Goal: Task Accomplishment & Management: Use online tool/utility

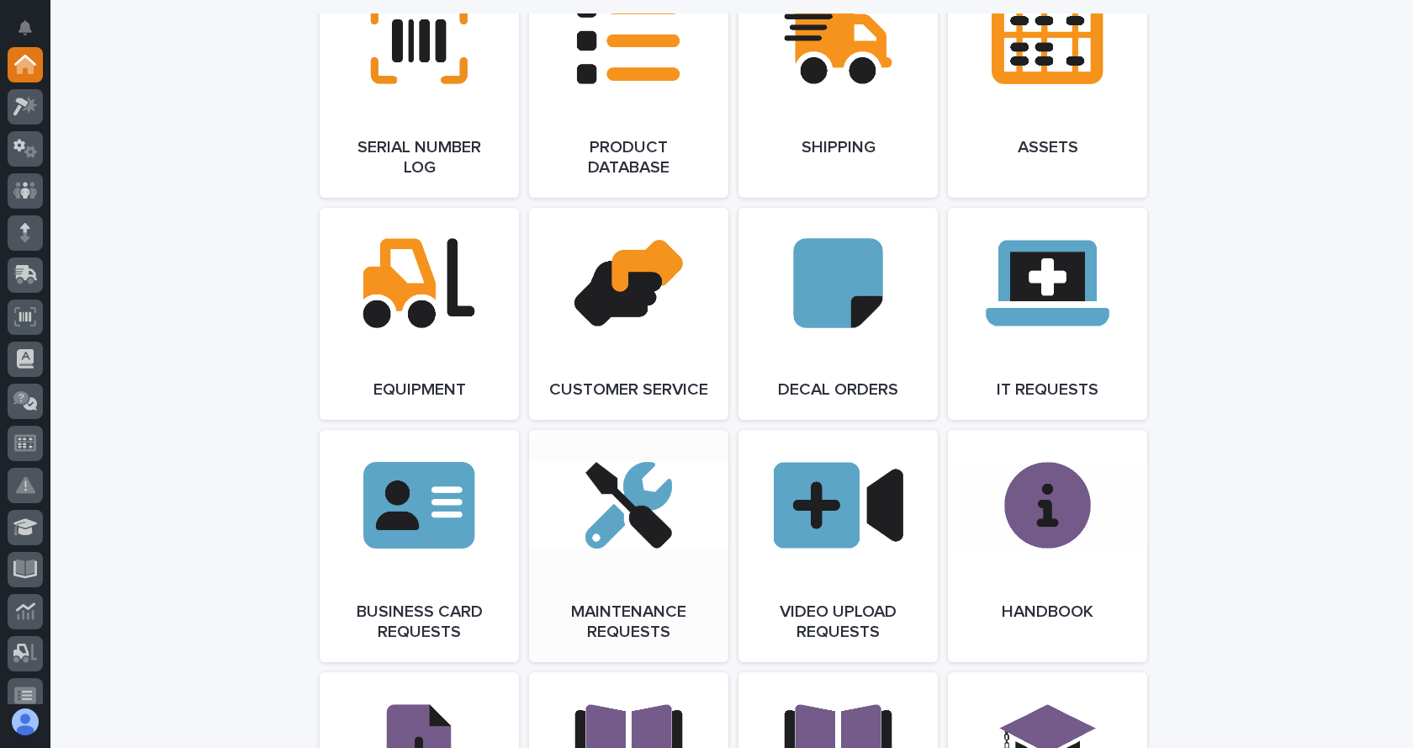
scroll to position [2270, 0]
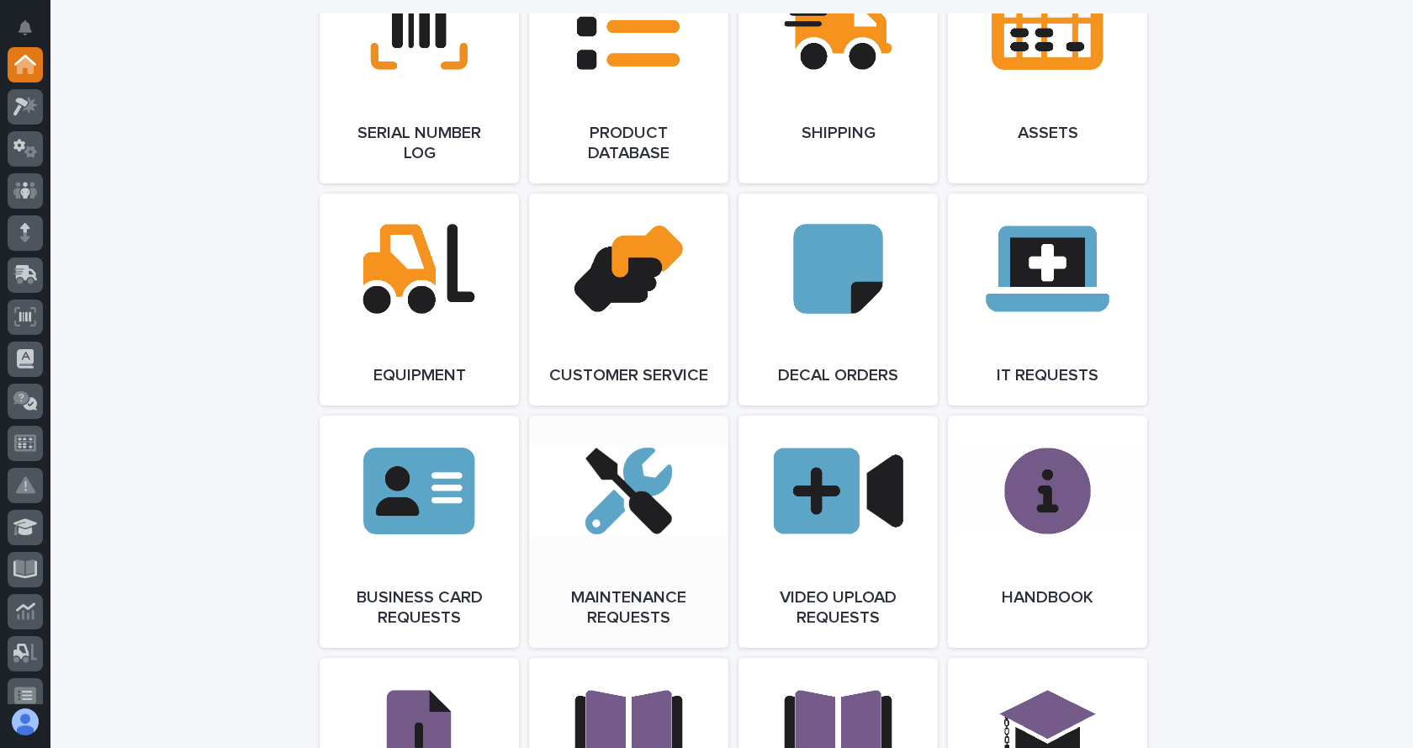
click at [640, 517] on link "Open Link" at bounding box center [628, 531] width 199 height 232
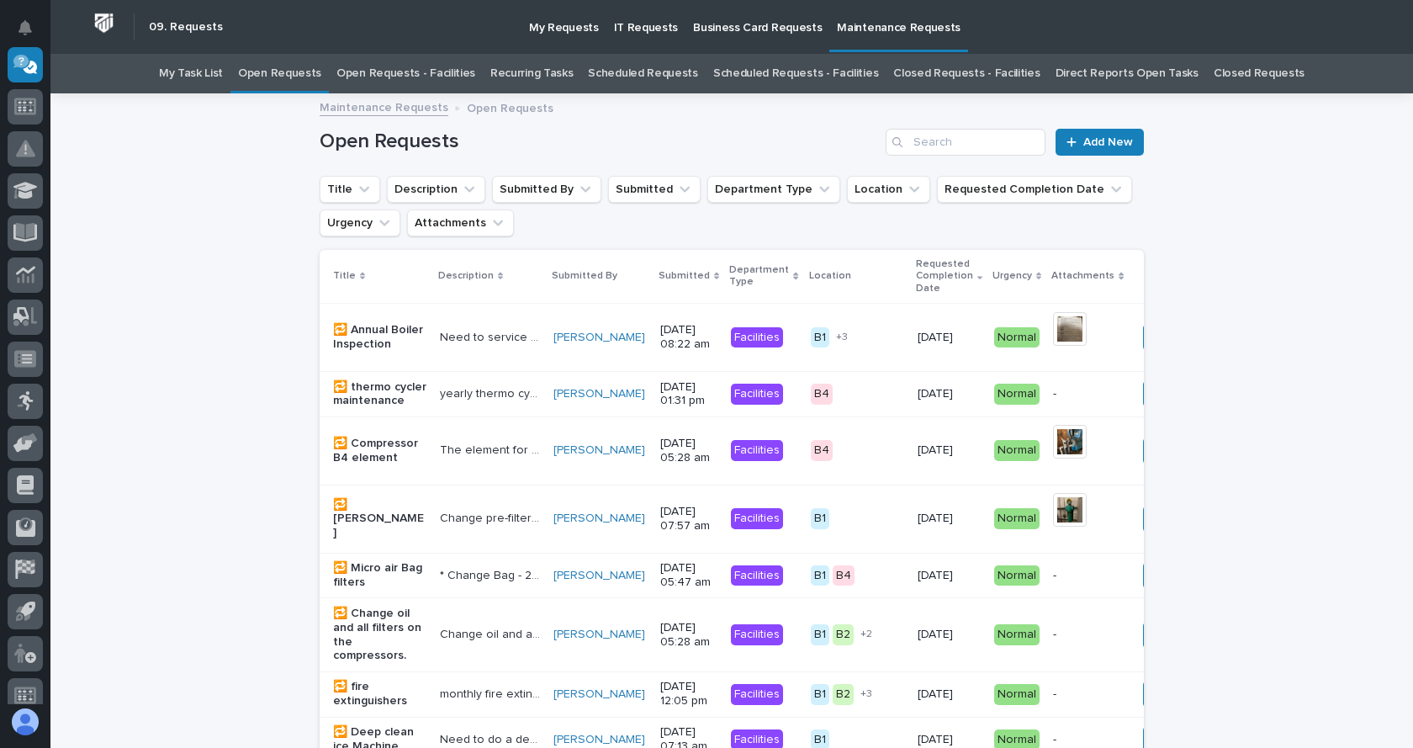
click at [410, 70] on link "Open Requests - Facilities" at bounding box center [405, 74] width 139 height 40
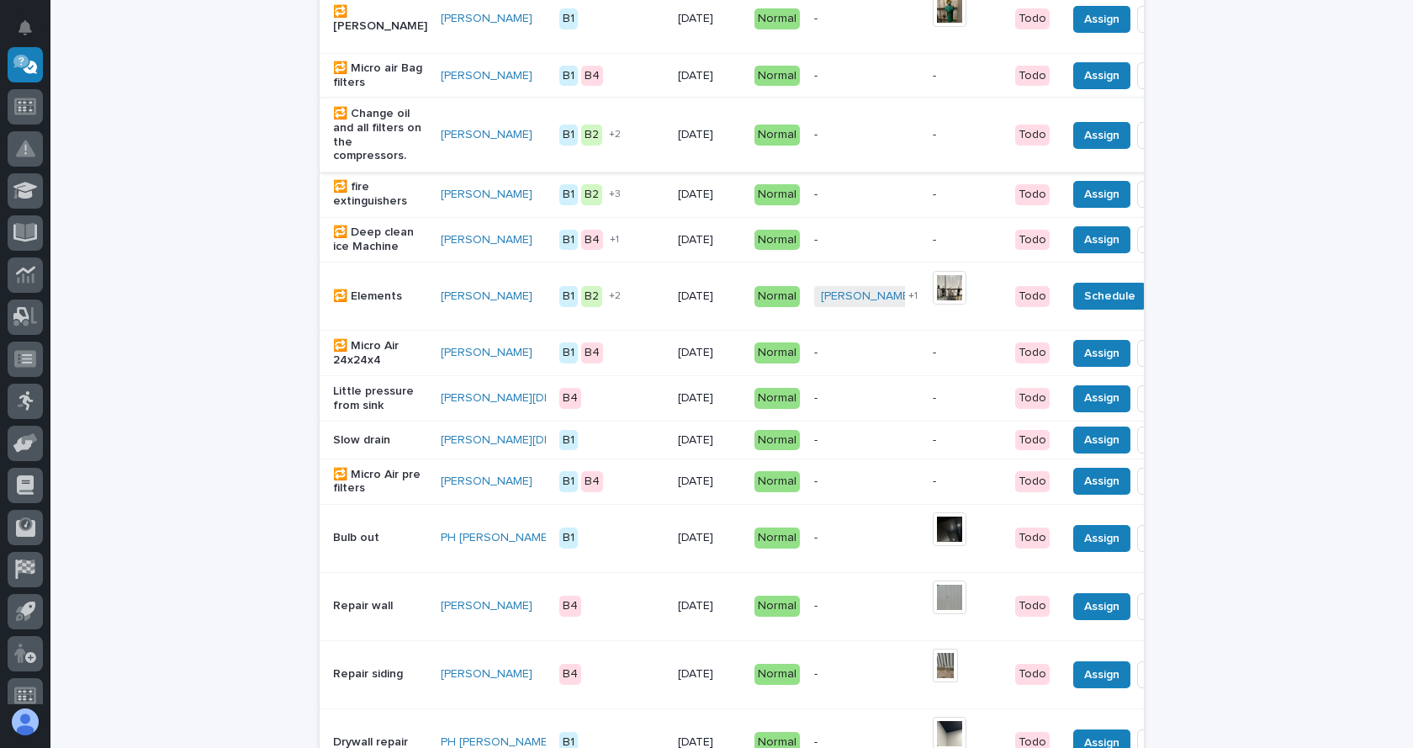
scroll to position [505, 0]
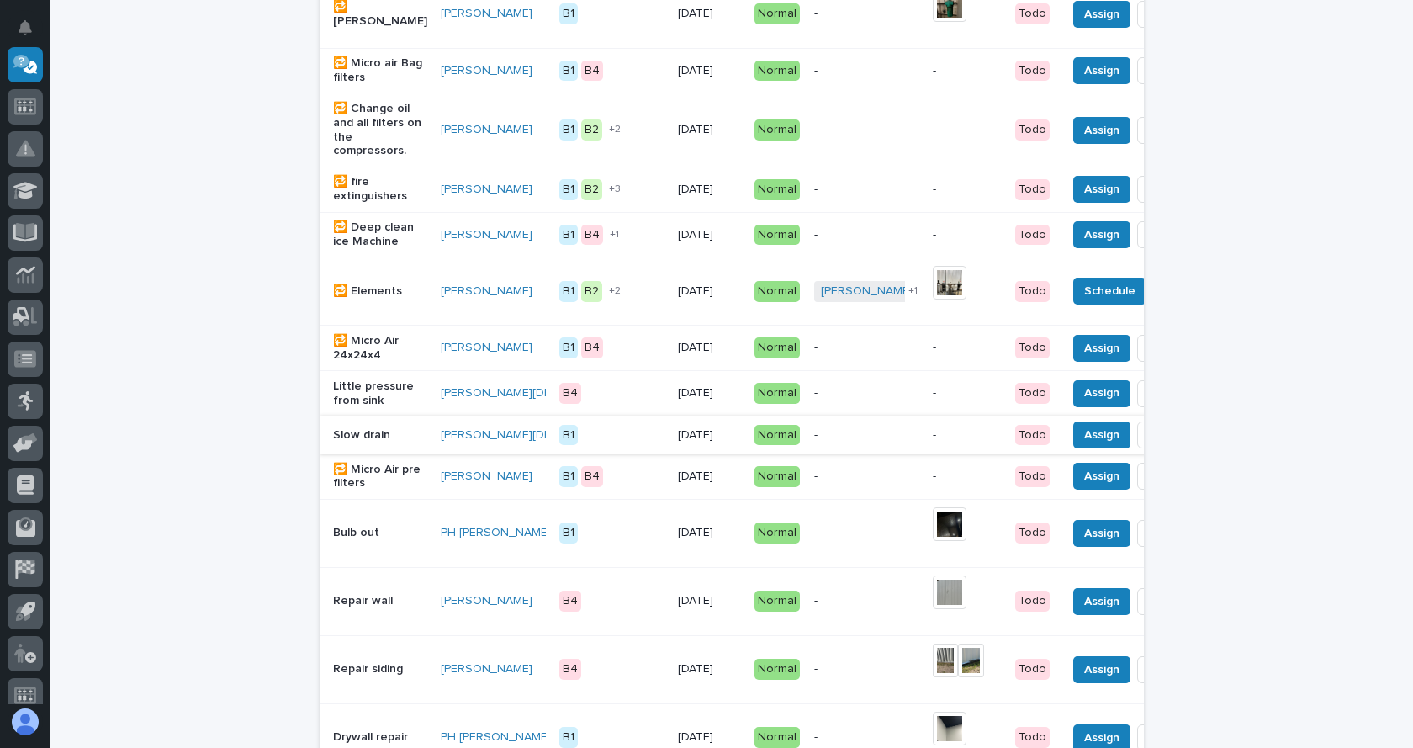
click at [1151, 445] on span "Done" at bounding box center [1166, 435] width 30 height 20
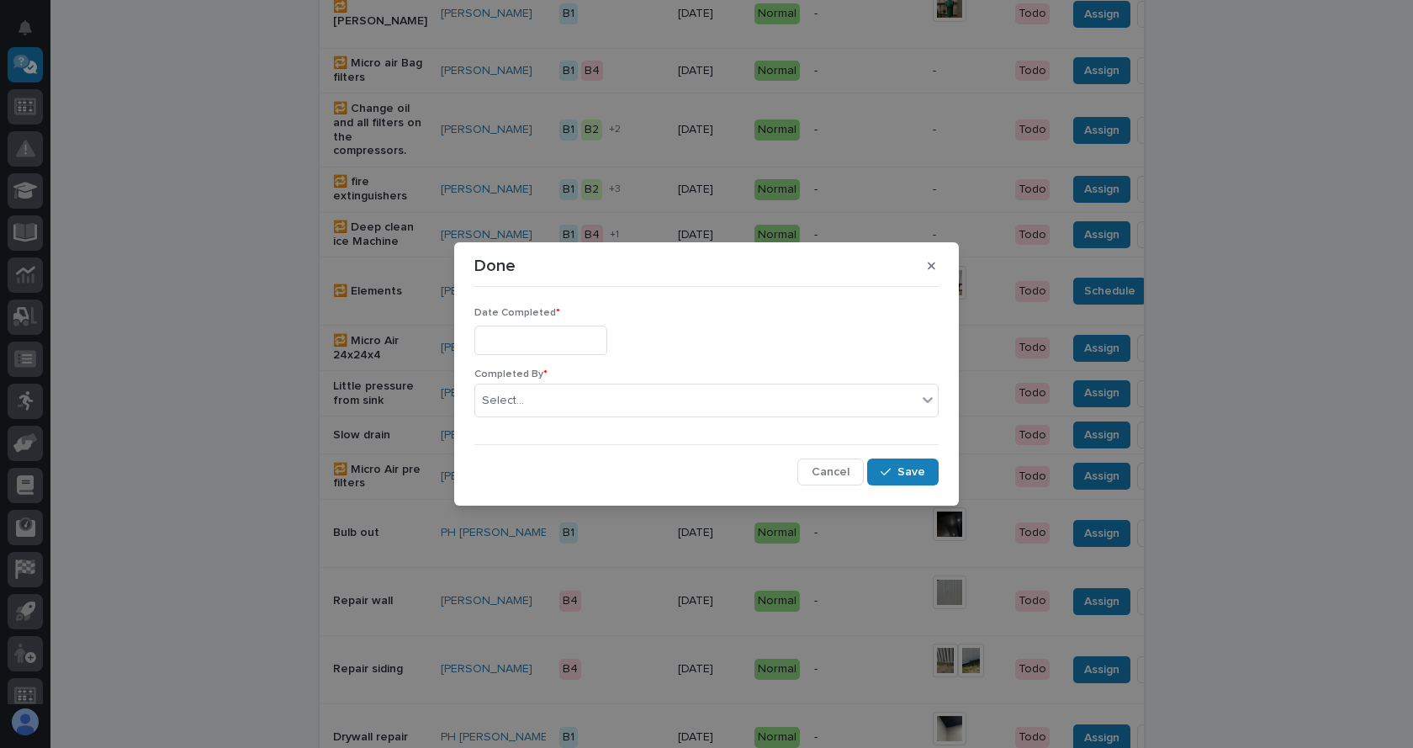
click at [533, 331] on input "text" at bounding box center [540, 339] width 133 height 29
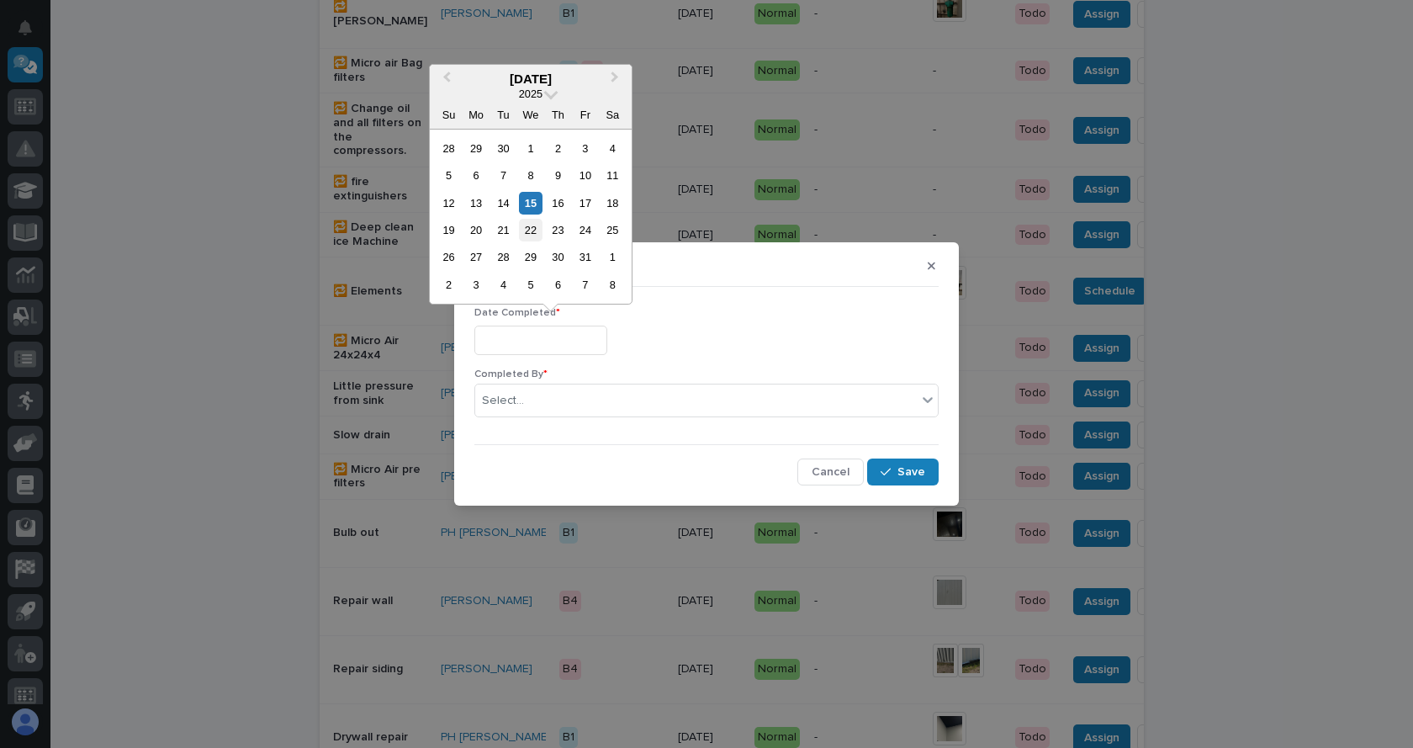
click at [530, 230] on div "22" at bounding box center [530, 230] width 23 height 23
type input "**********"
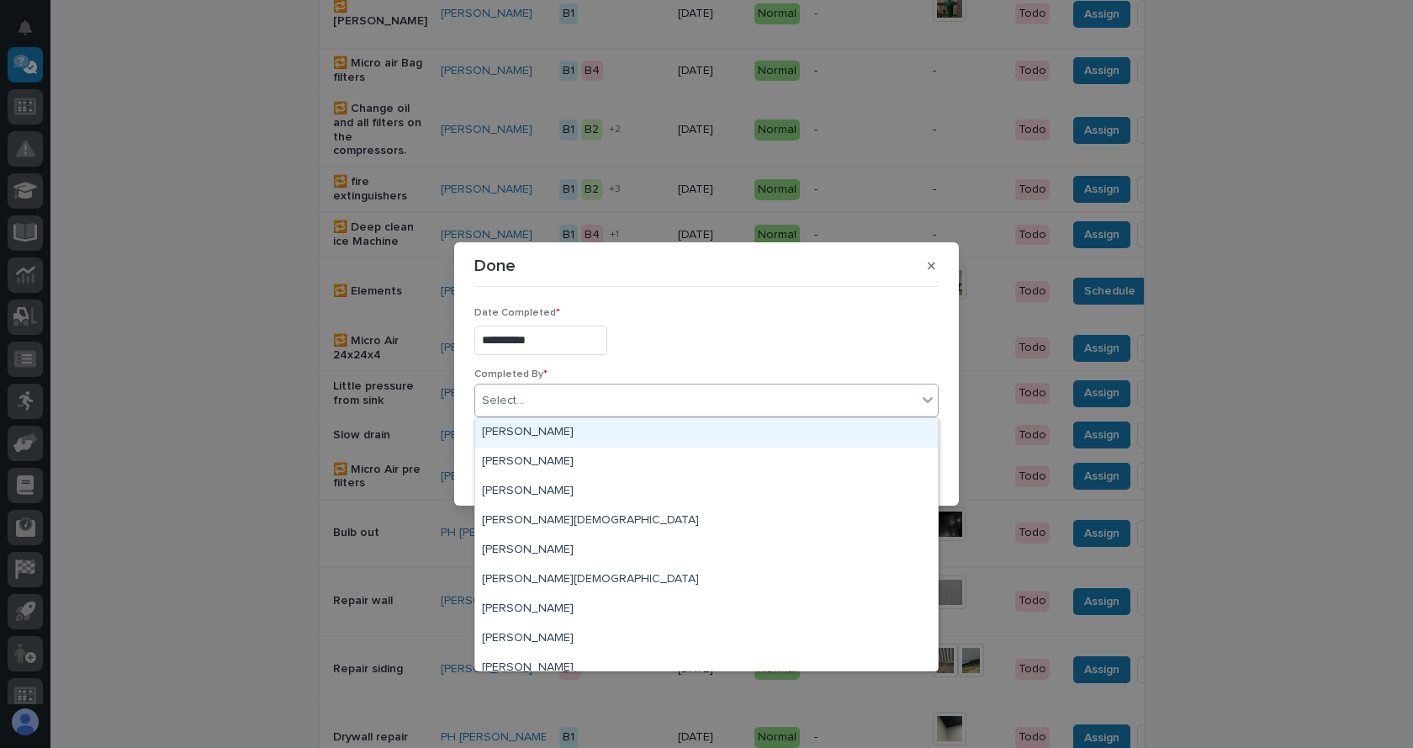
click at [555, 394] on div "Select..." at bounding box center [695, 401] width 441 height 28
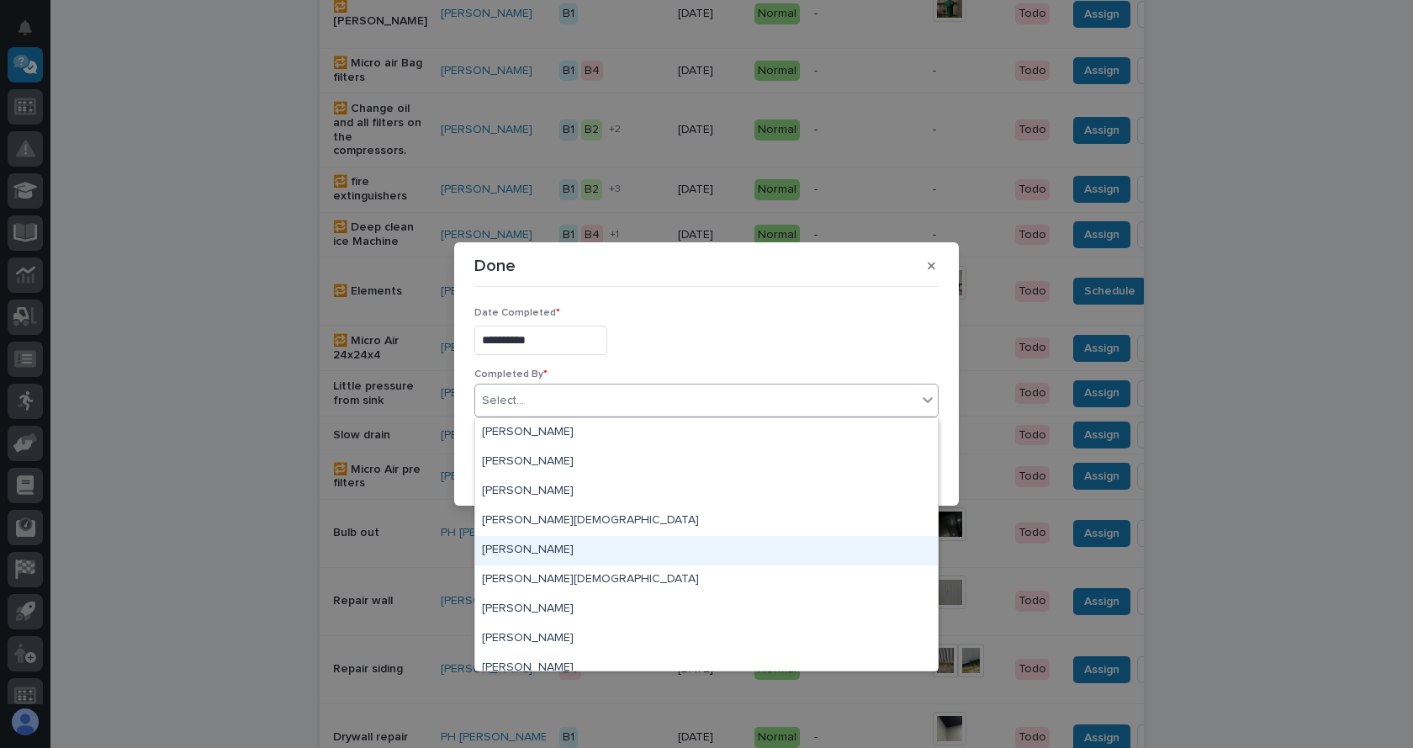
click at [525, 551] on div "[PERSON_NAME]" at bounding box center [706, 550] width 462 height 29
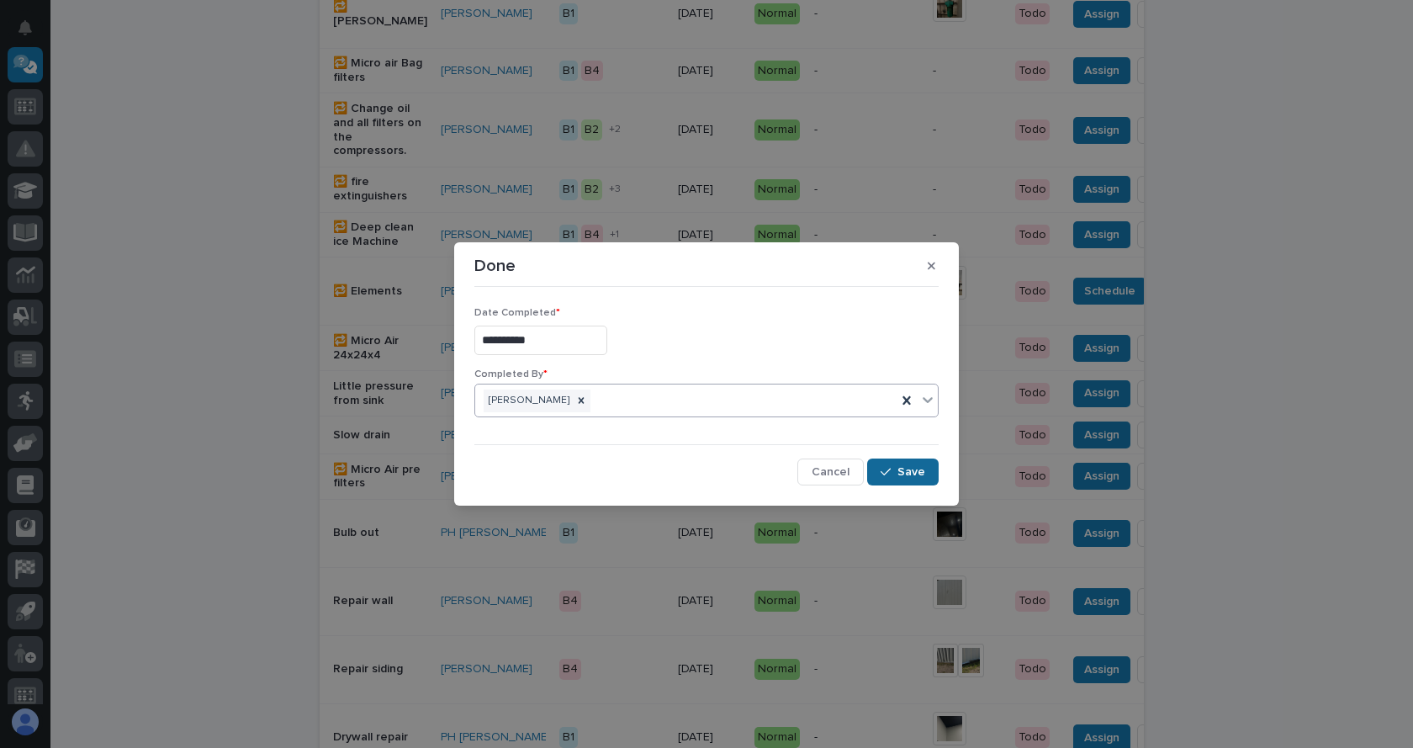
click at [901, 478] on span "Save" at bounding box center [911, 471] width 28 height 15
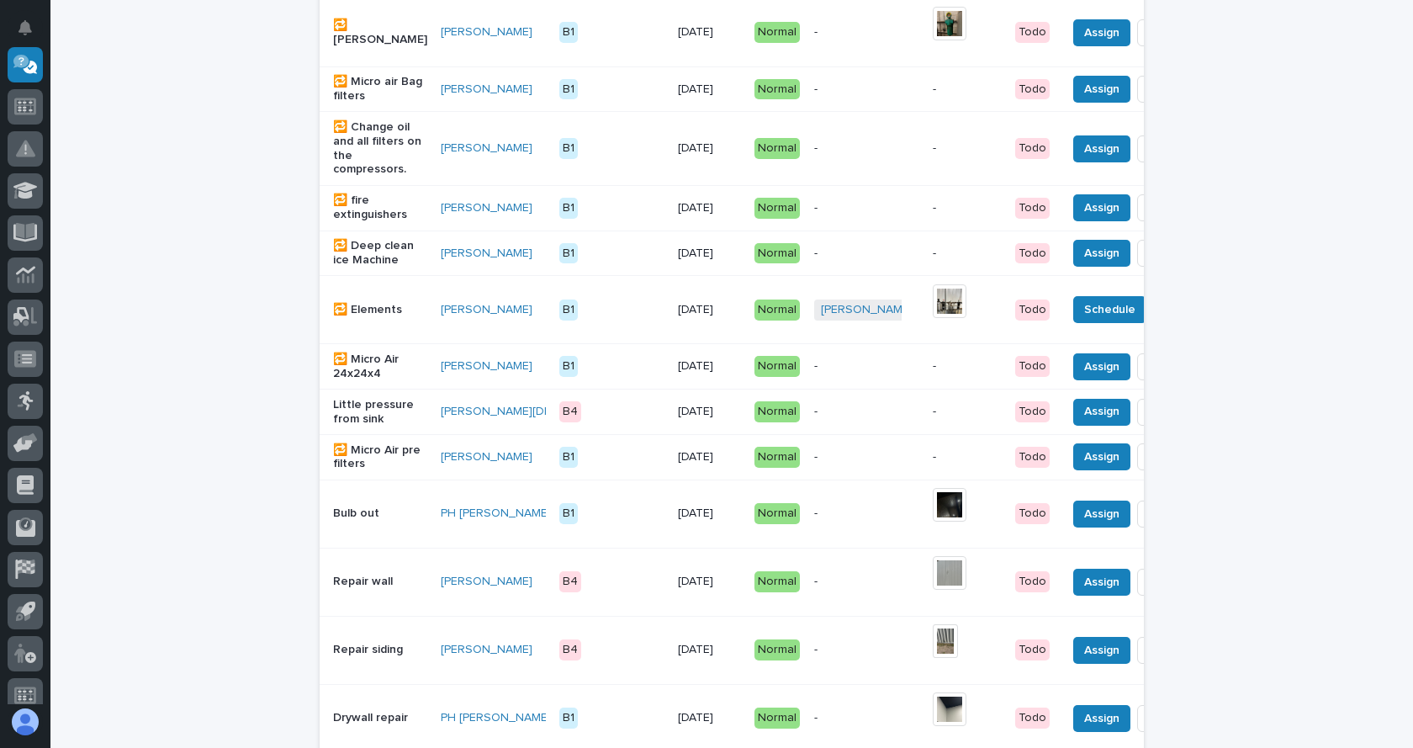
scroll to position [520, 0]
